Goal: Find specific page/section: Find specific page/section

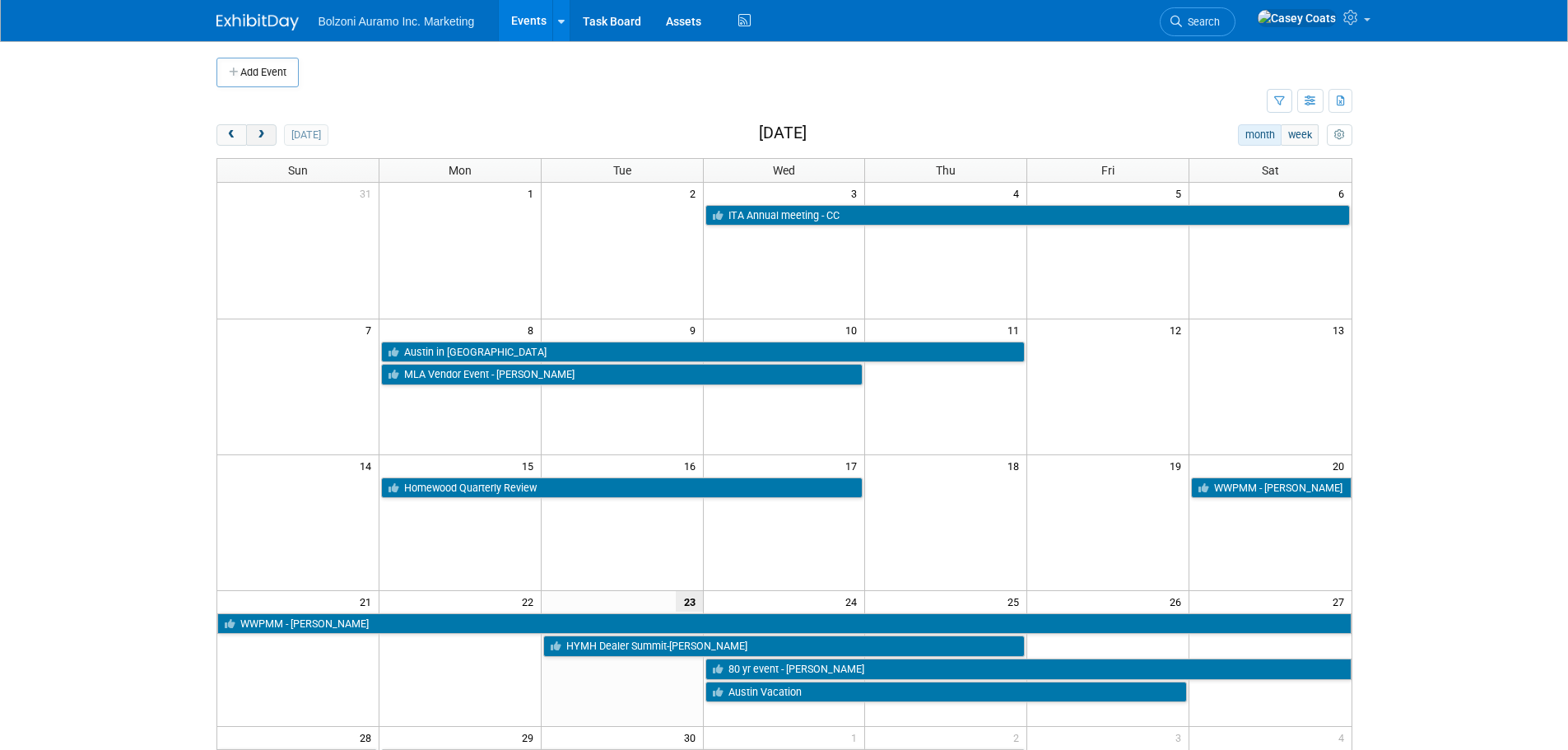
click at [253, 138] on button "next" at bounding box center [261, 135] width 30 height 21
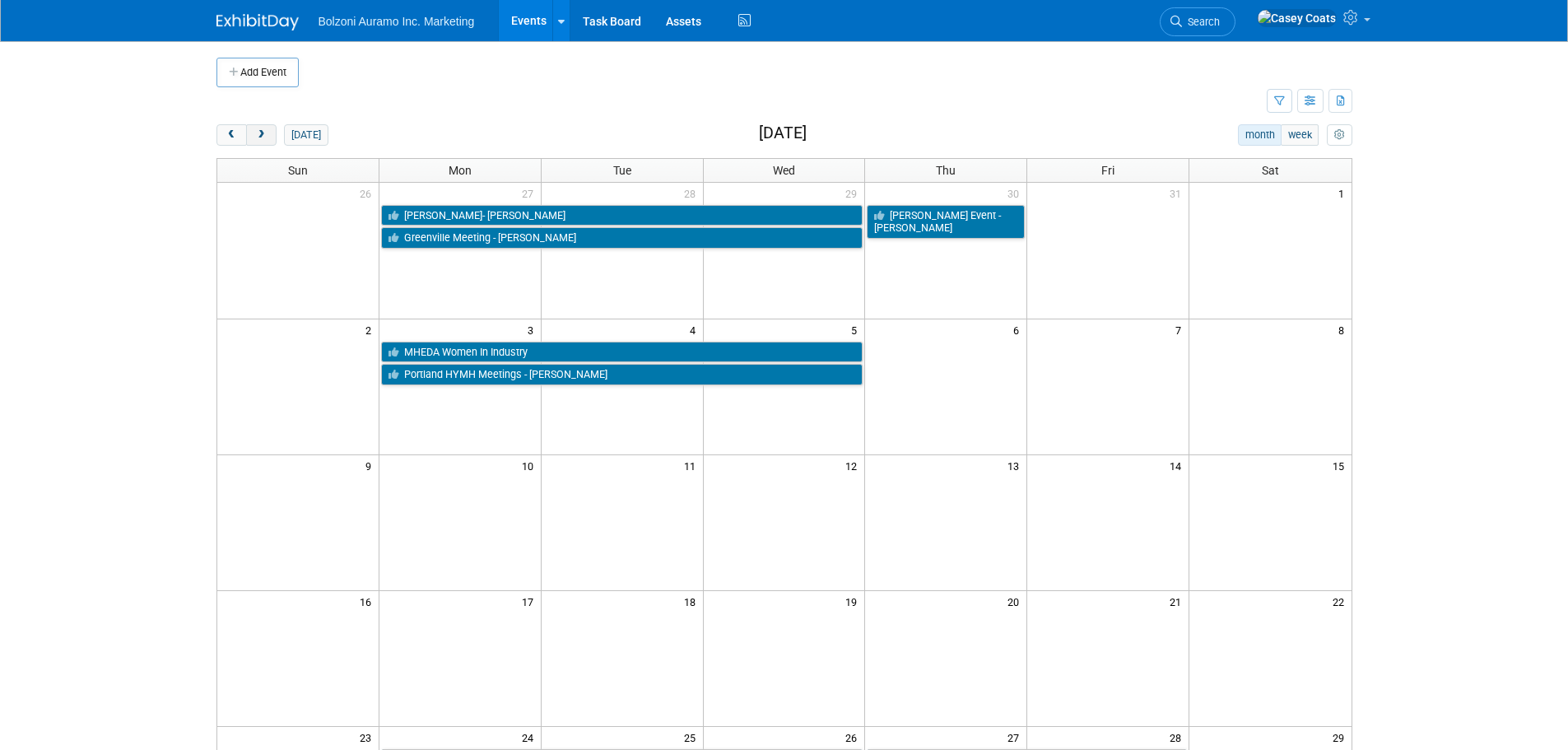
click at [255, 137] on span "next" at bounding box center [261, 136] width 13 height 11
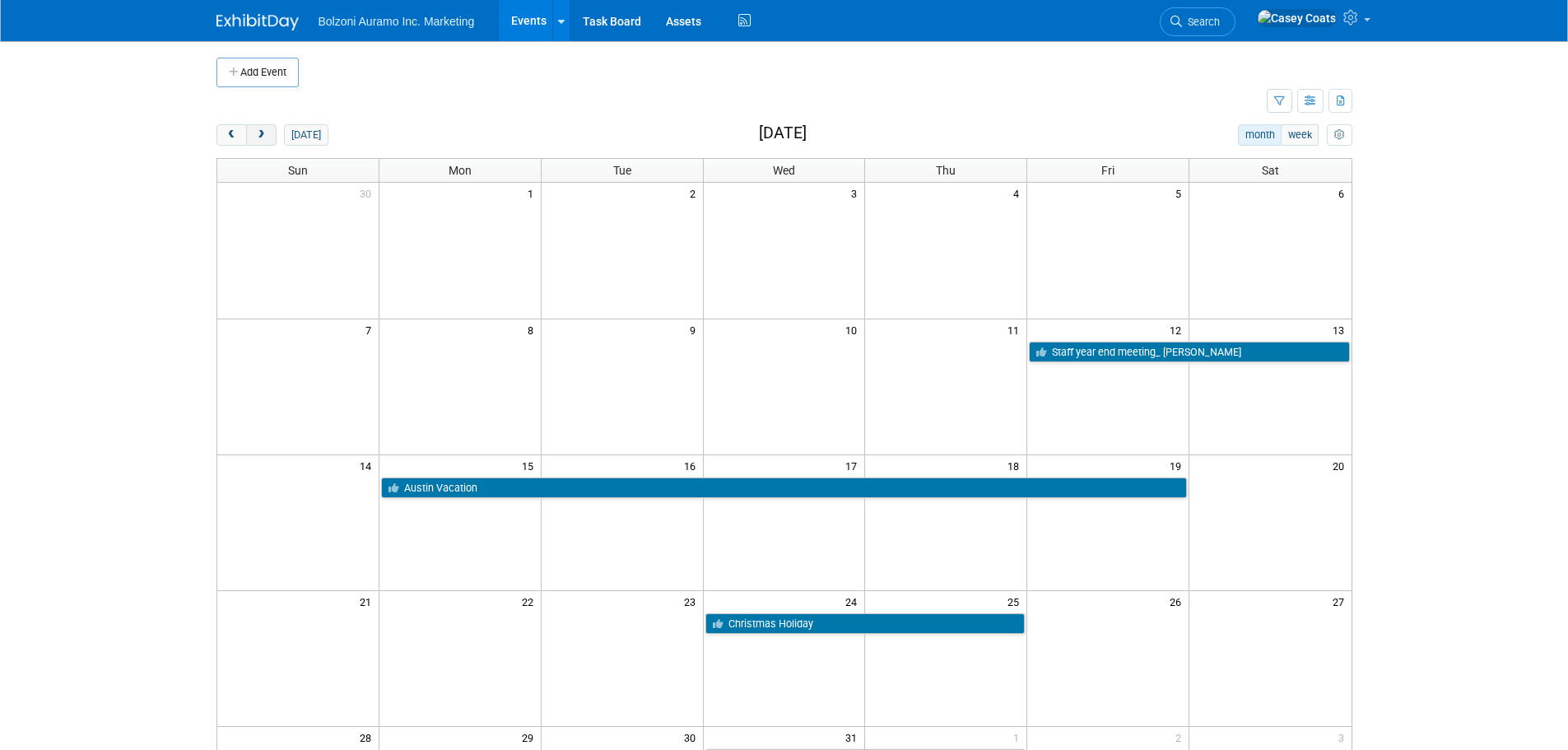
click at [255, 137] on span "next" at bounding box center [261, 136] width 13 height 11
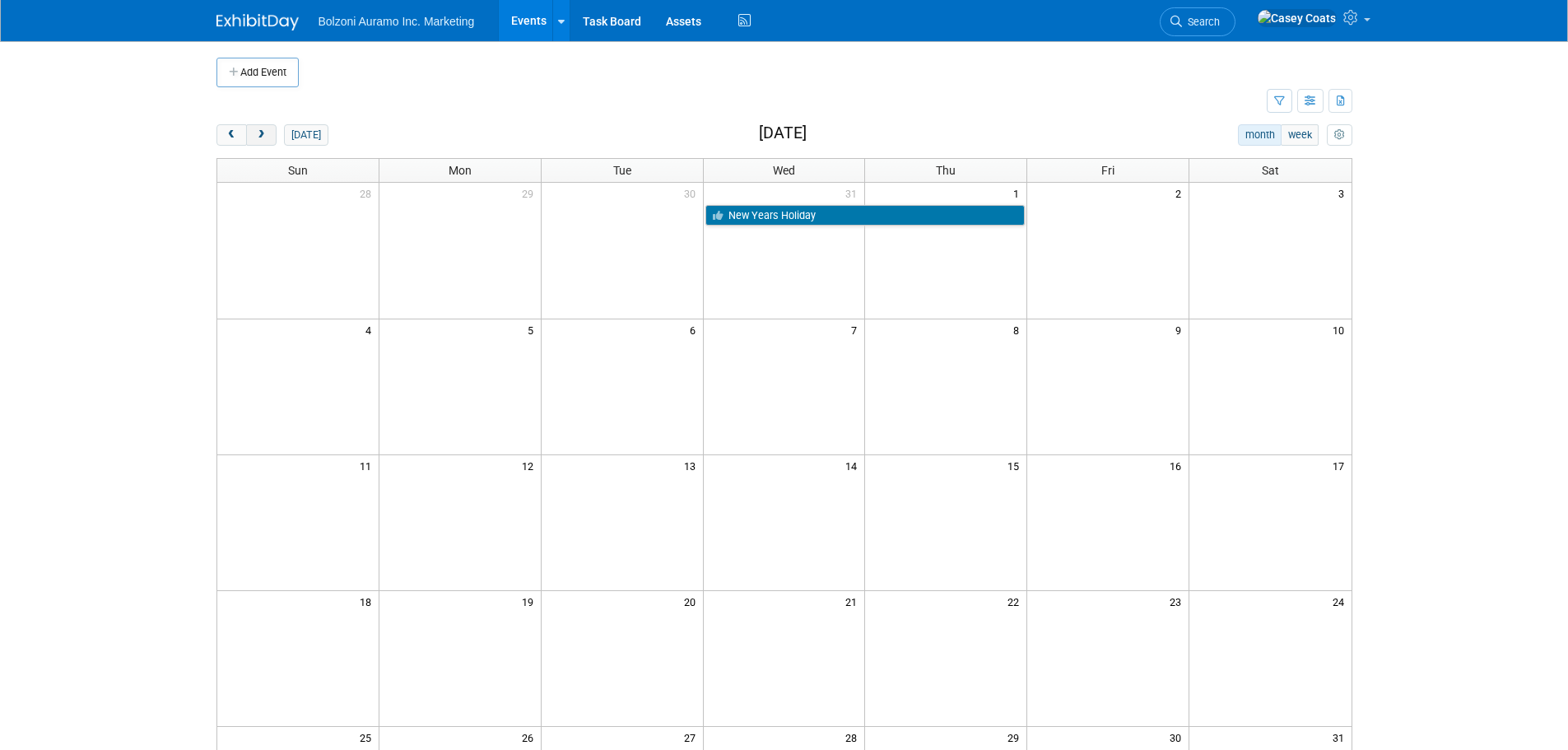
click at [255, 137] on span "next" at bounding box center [261, 136] width 13 height 11
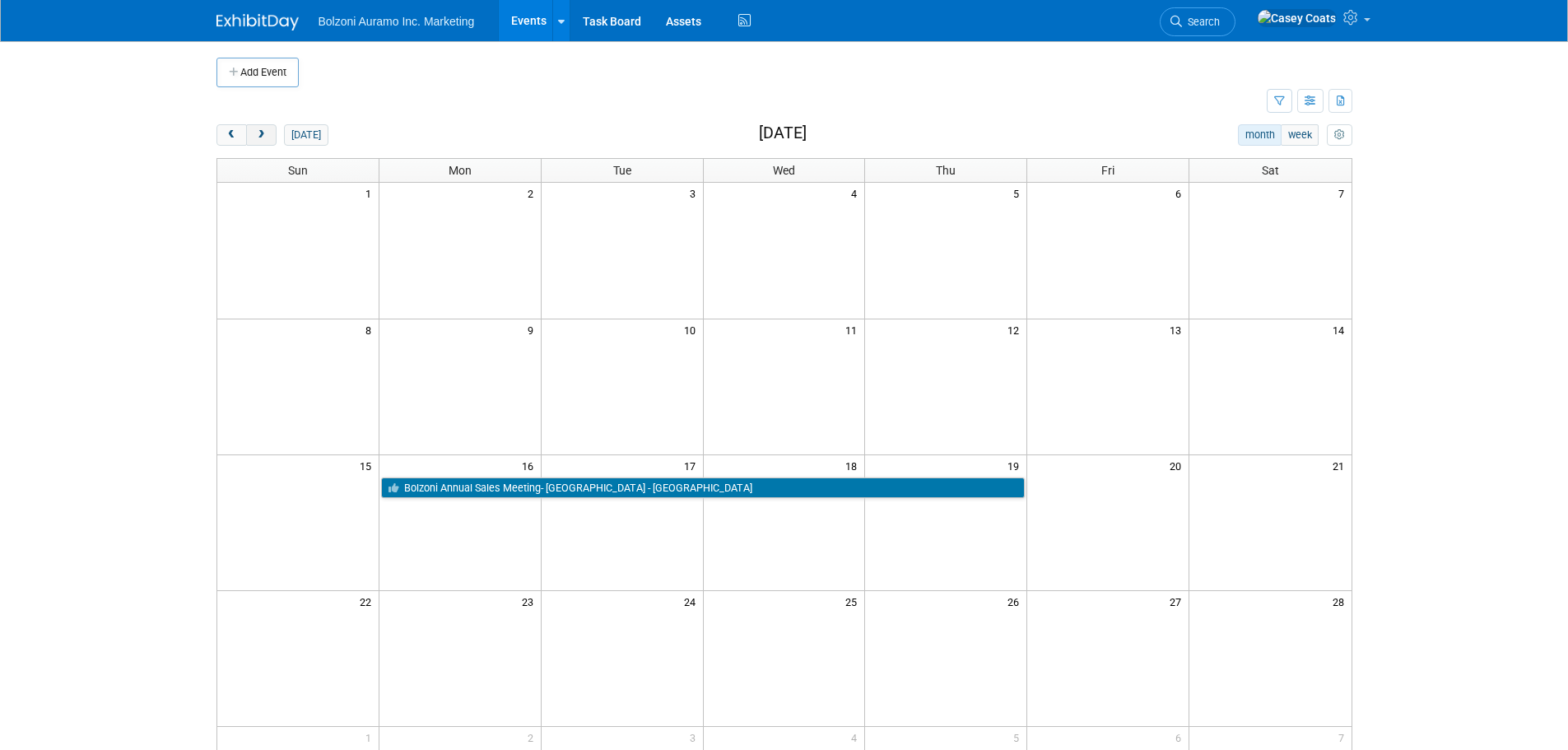
click at [255, 137] on span "next" at bounding box center [261, 136] width 13 height 11
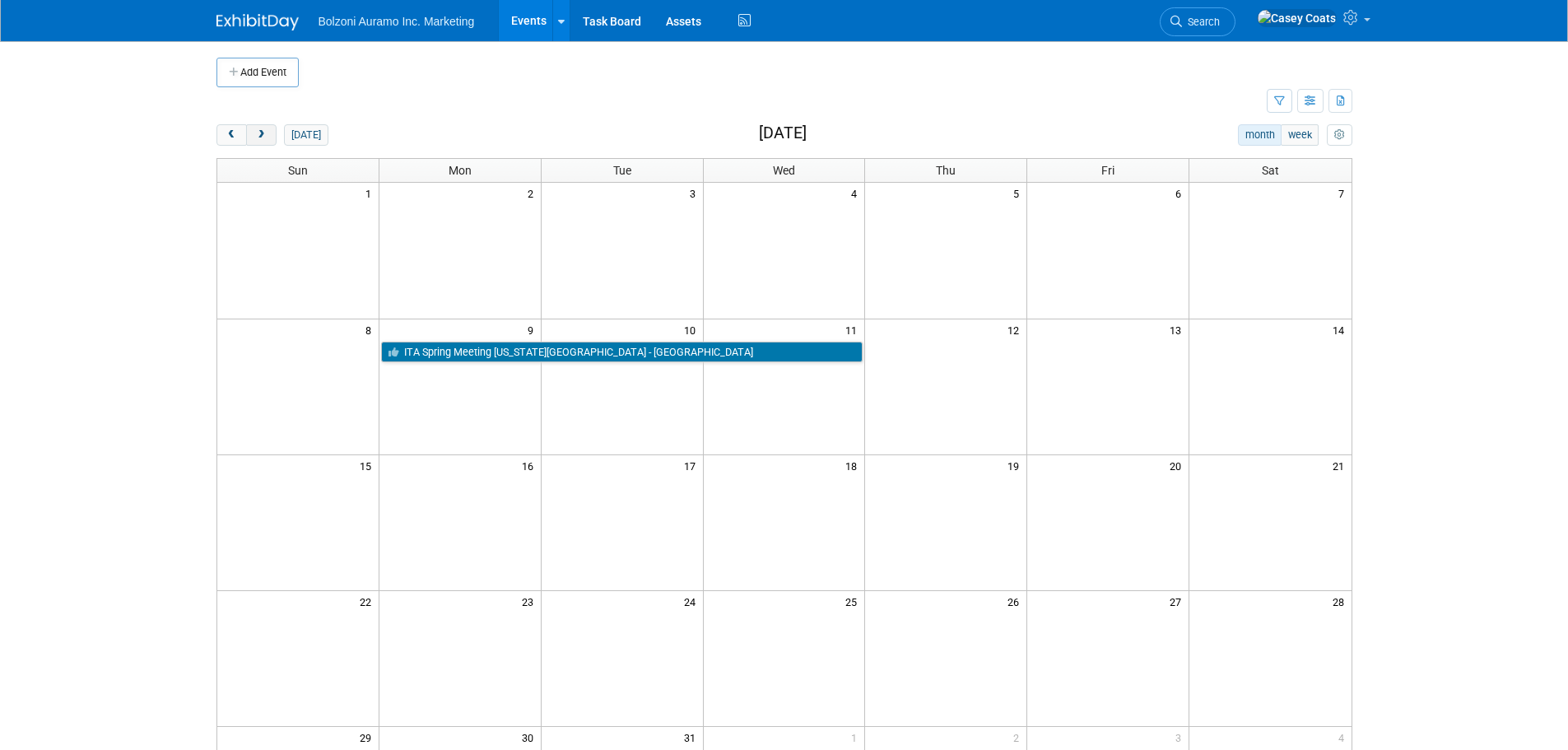
click at [255, 137] on span "next" at bounding box center [261, 136] width 13 height 11
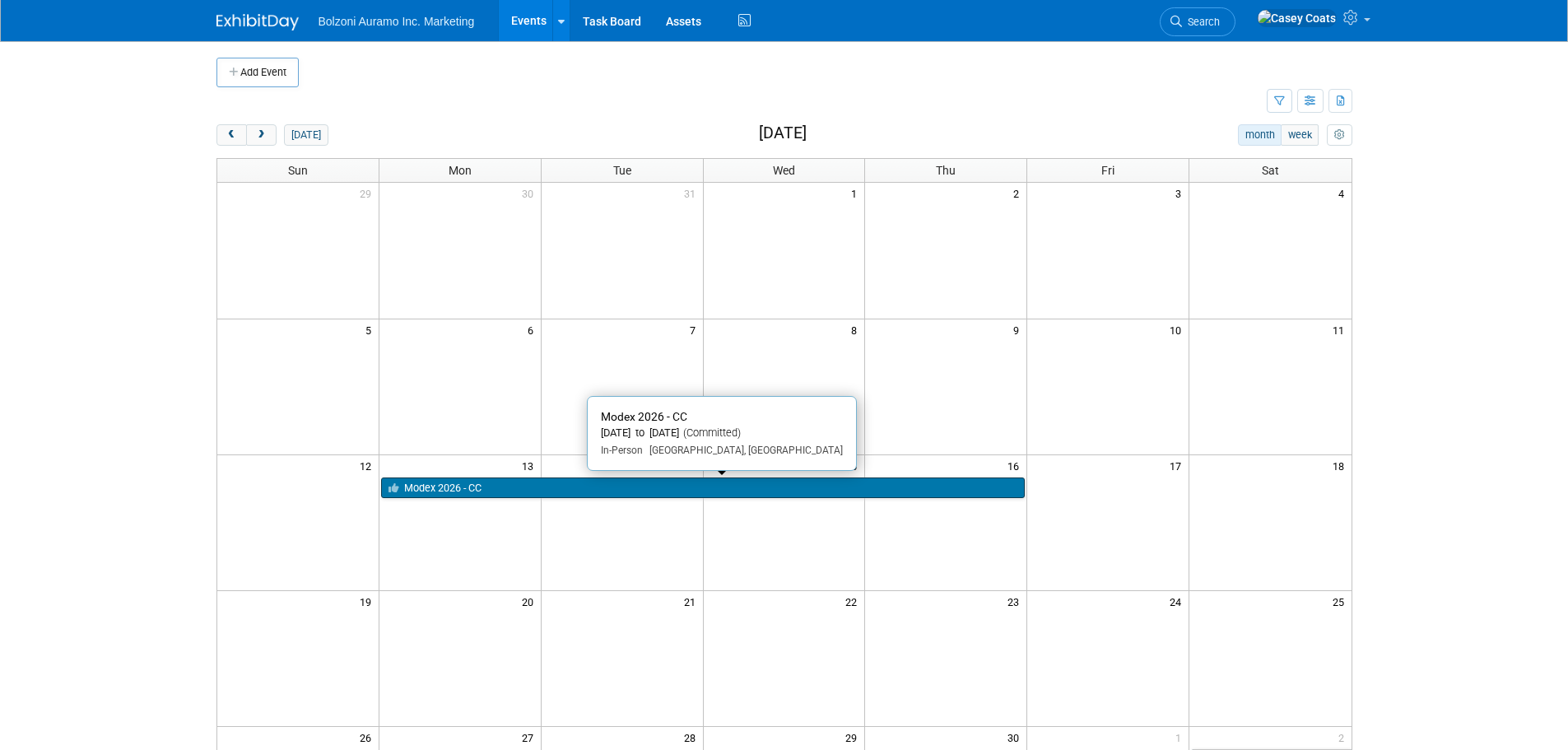
click at [496, 486] on link "Modex 2026 - CC" at bounding box center [703, 487] width 644 height 21
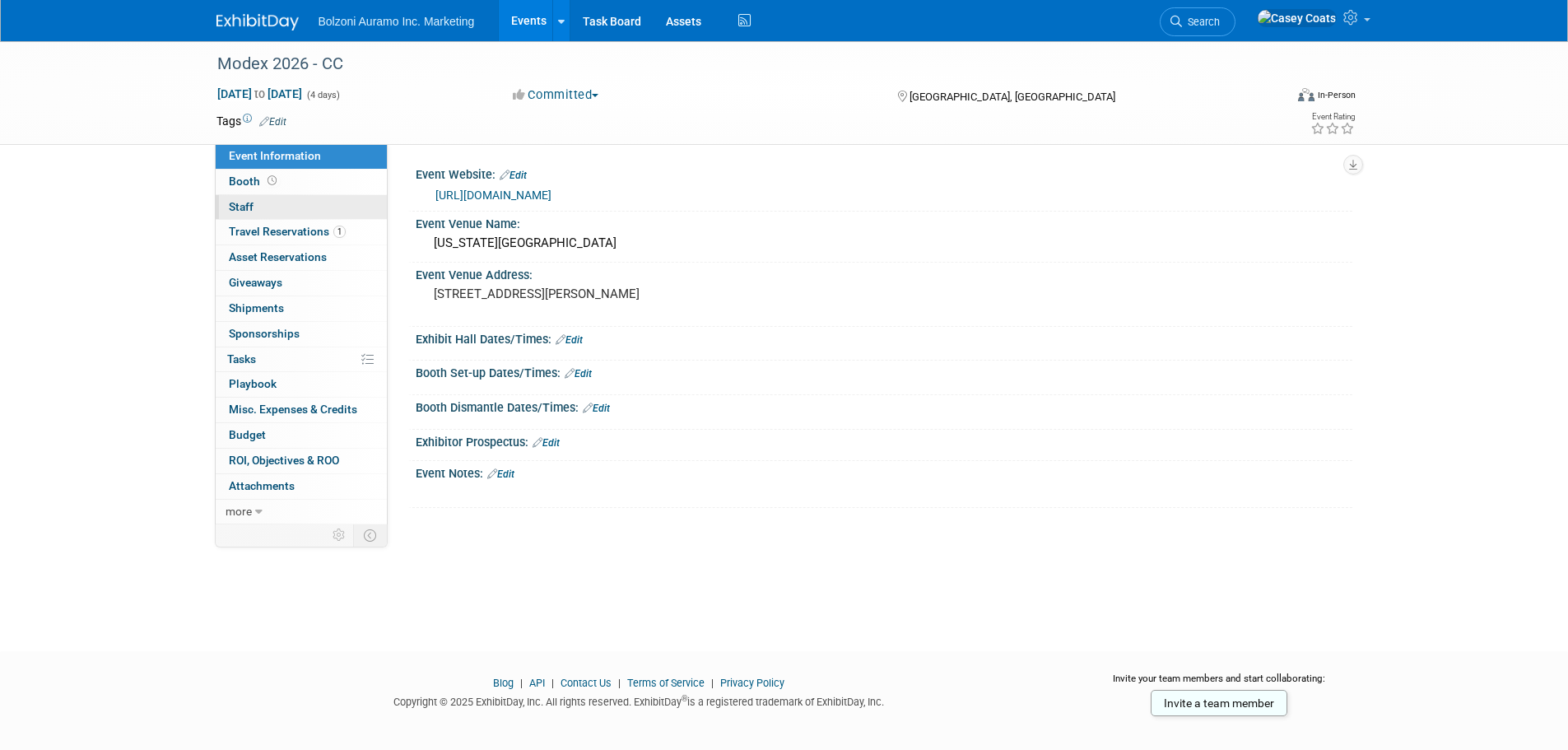
click at [335, 210] on link "0 Staff 0" at bounding box center [300, 207] width 171 height 24
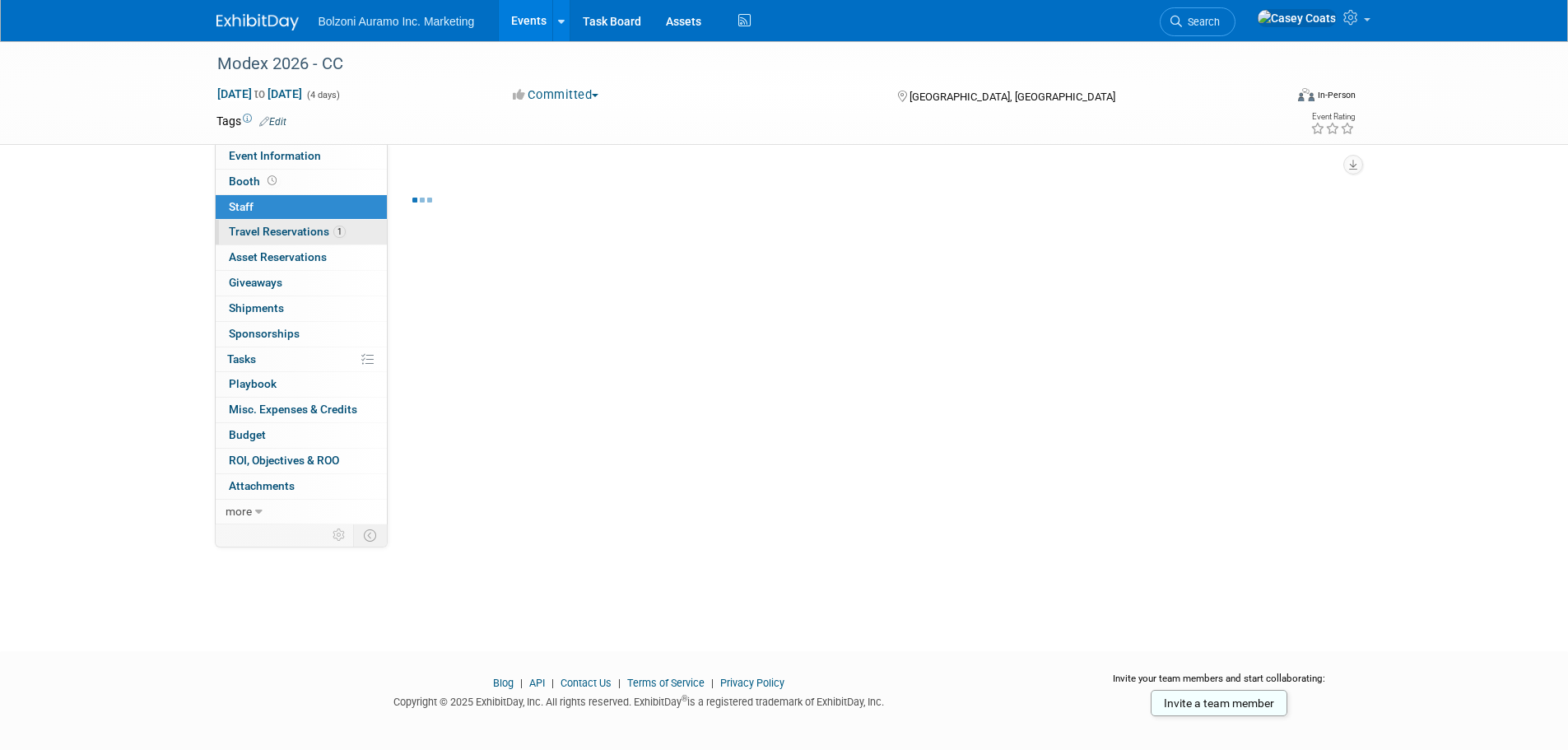
click at [334, 236] on span "1" at bounding box center [339, 231] width 13 height 13
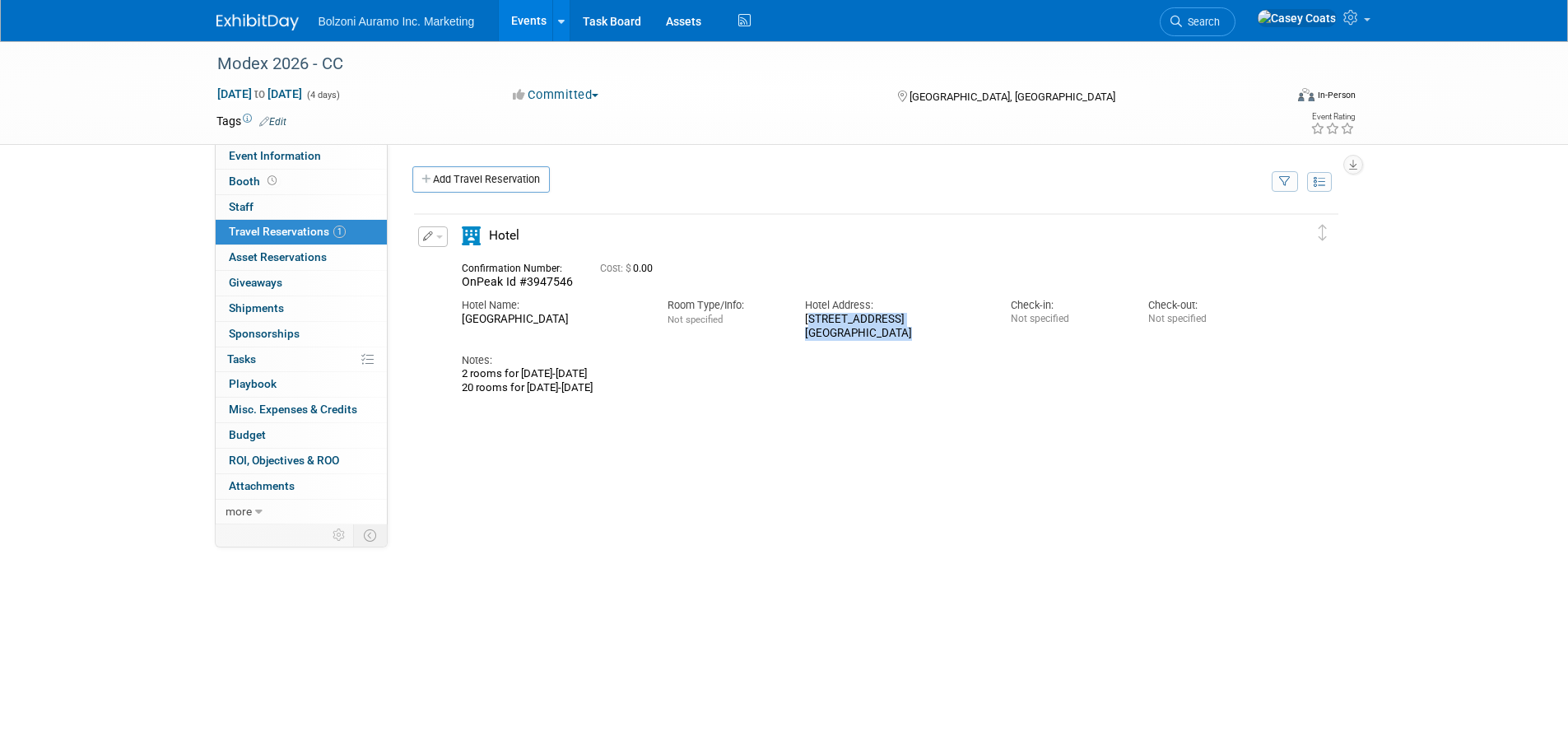
drag, startPoint x: 897, startPoint y: 333, endPoint x: 799, endPoint y: 327, distance: 98.2
click at [799, 327] on div "Hotel Address: [STREET_ADDRESS]" at bounding box center [896, 315] width 205 height 51
